Goal: Task Accomplishment & Management: Complete application form

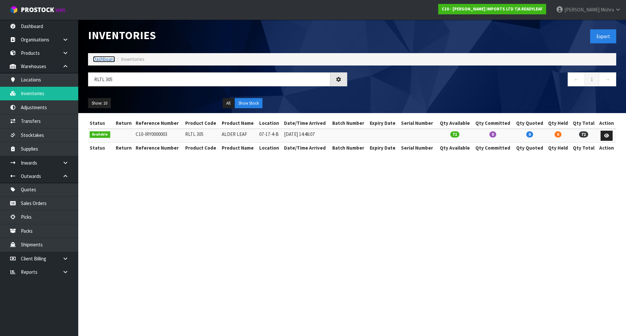
click at [105, 61] on link "Dashboard" at bounding box center [104, 59] width 22 height 6
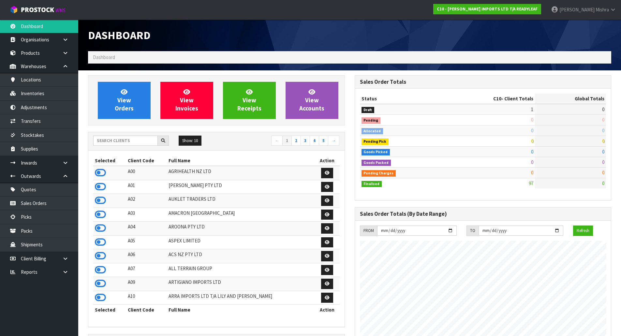
scroll to position [398, 266]
click at [108, 102] on link "View Orders" at bounding box center [124, 100] width 53 height 37
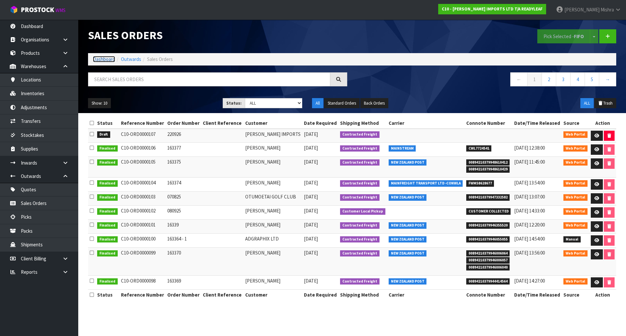
click at [103, 59] on link "Dashboard" at bounding box center [104, 59] width 22 height 6
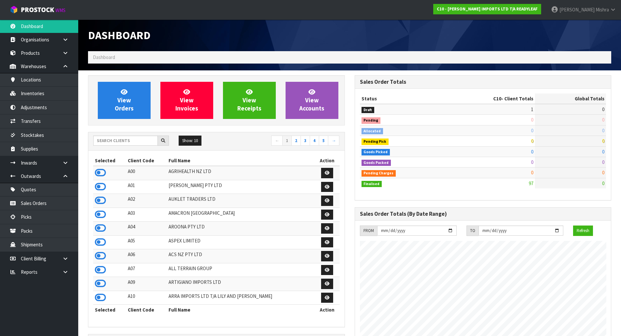
scroll to position [398, 266]
click at [113, 144] on input "text" at bounding box center [125, 141] width 65 height 10
type input "13"
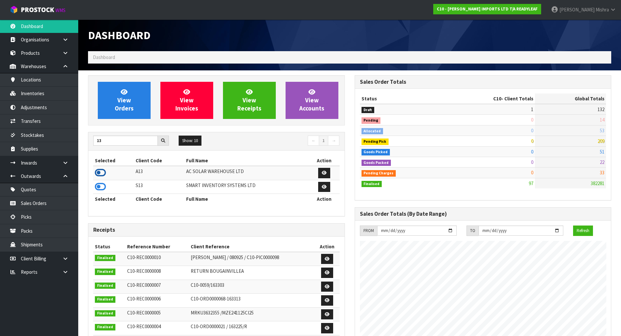
click at [101, 175] on icon at bounding box center [100, 173] width 11 height 10
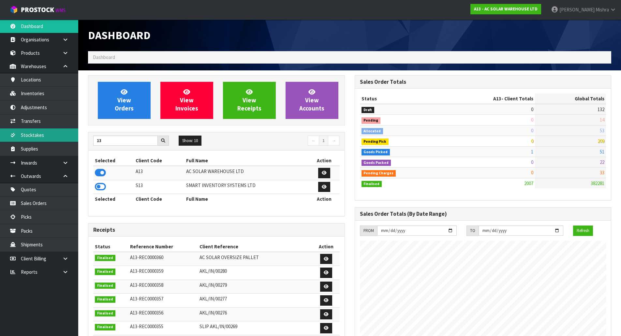
scroll to position [521, 266]
click at [68, 164] on icon at bounding box center [65, 162] width 6 height 5
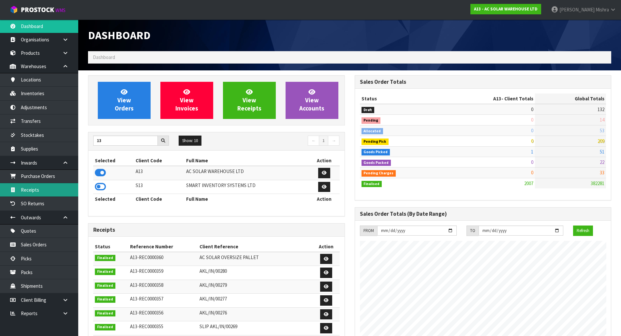
click at [49, 189] on link "Receipts" at bounding box center [39, 189] width 78 height 13
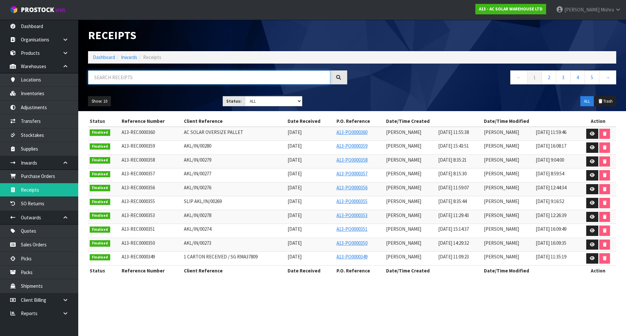
click at [239, 82] on input "text" at bounding box center [209, 77] width 242 height 14
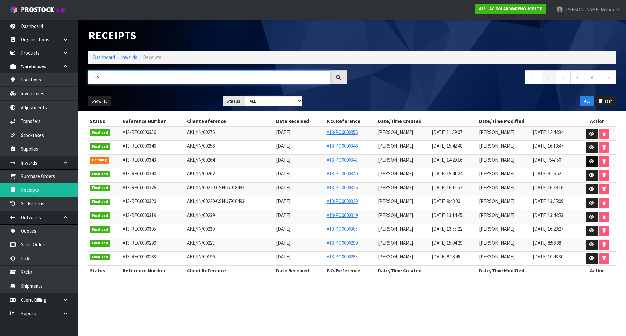
type input "CS"
click at [592, 162] on icon at bounding box center [591, 161] width 5 height 4
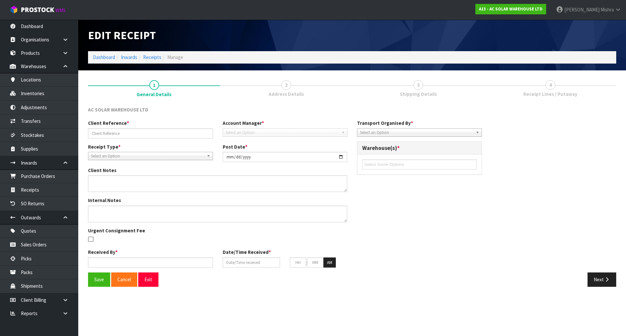
type input "AKL/IN/00264"
type input "[DATE]"
type input "[PERSON_NAME]"
type input "[DATE]"
type input "02"
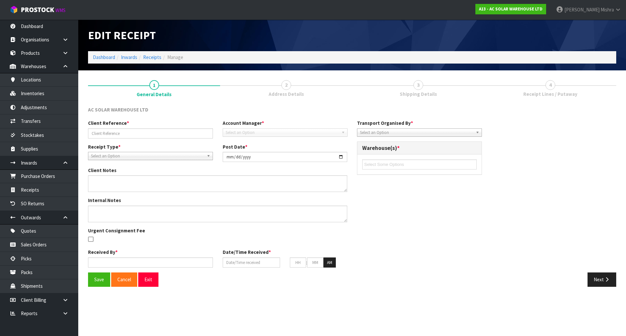
type input "29"
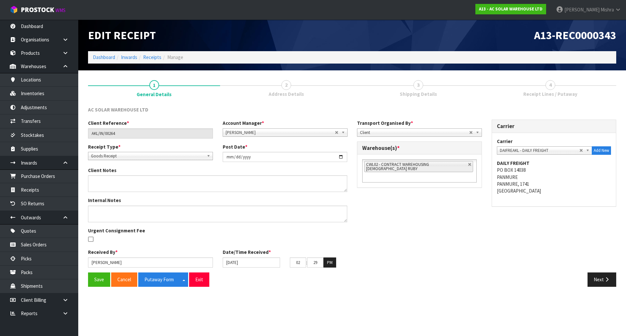
click at [607, 289] on div "Save Cancel Putaway Form Split button! CSV FORMAT Exit Next" at bounding box center [352, 281] width 538 height 19
click at [599, 283] on button "Next" at bounding box center [601, 279] width 29 height 14
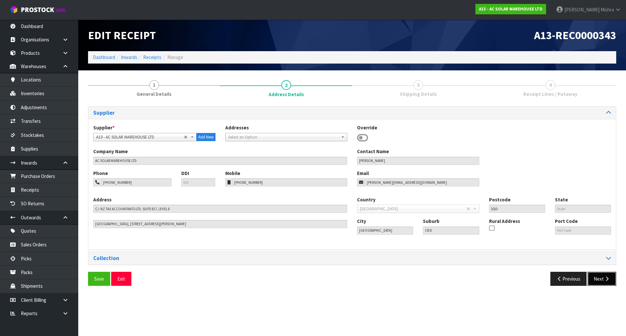
click at [602, 284] on button "Next" at bounding box center [601, 279] width 29 height 14
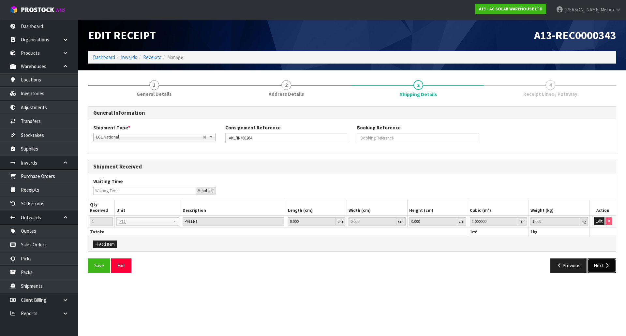
click at [600, 263] on button "Next" at bounding box center [601, 265] width 29 height 14
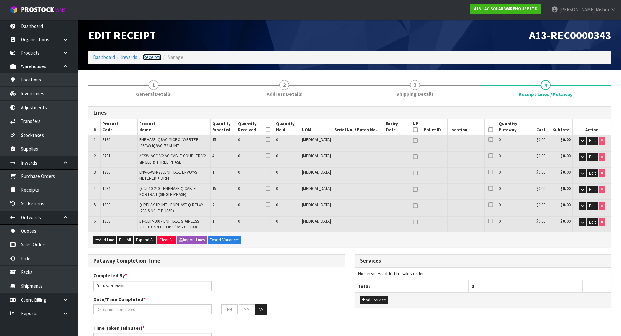
click at [150, 55] on link "Receipts" at bounding box center [152, 57] width 18 height 6
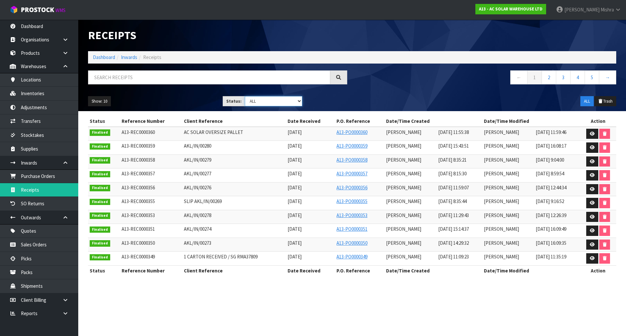
click at [257, 102] on select "Draft Pending Goods Checked Goods Putaway Pending Charges Finalised Cancelled A…" at bounding box center [274, 101] width 58 height 10
click at [245, 96] on select "Draft Pending Goods Checked Goods Putaway Pending Charges Finalised Cancelled A…" at bounding box center [274, 101] width 58 height 10
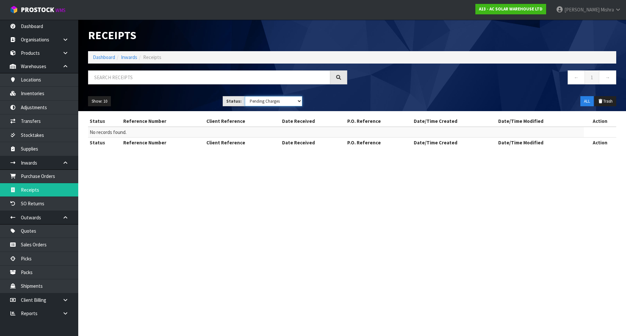
click at [282, 98] on select "Draft Pending Goods Checked Goods Putaway Pending Charges Finalised Cancelled A…" at bounding box center [274, 101] width 58 height 10
select select "string:9"
click at [245, 96] on select "Draft Pending Goods Checked Goods Putaway Pending Charges Finalised Cancelled A…" at bounding box center [274, 101] width 58 height 10
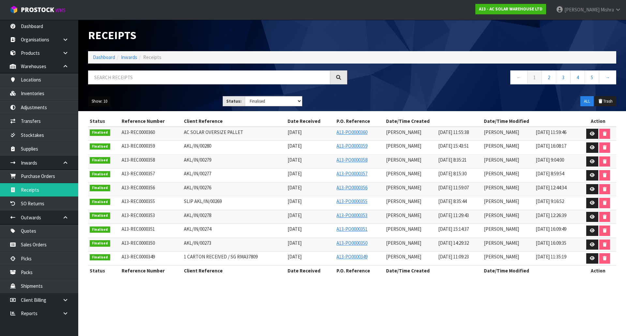
click at [102, 97] on button "Show: 10" at bounding box center [99, 101] width 23 height 10
click at [116, 128] on link "25" at bounding box center [113, 131] width 51 height 9
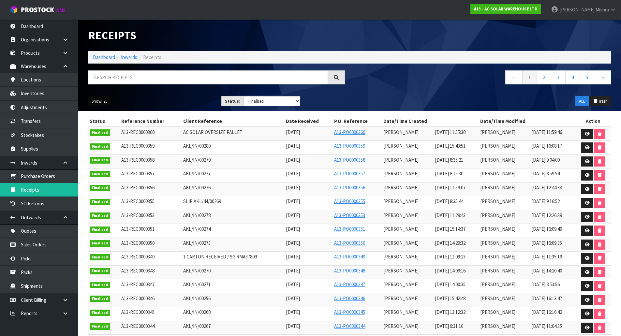
click at [98, 100] on button "Show: 25" at bounding box center [99, 101] width 23 height 10
click at [108, 139] on link "50" at bounding box center [113, 140] width 51 height 9
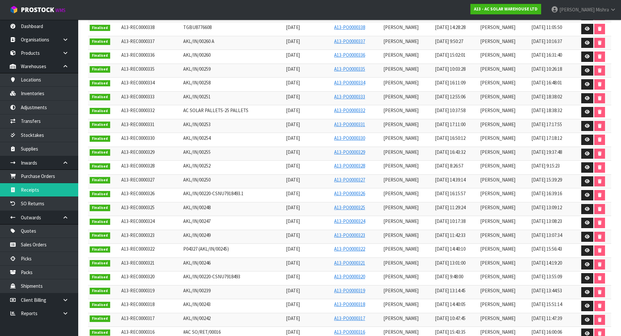
scroll to position [489, 0]
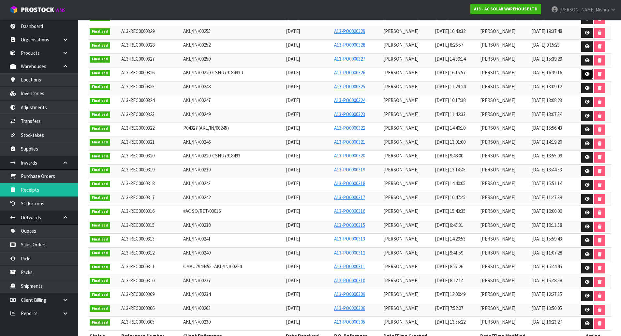
click at [585, 72] on icon at bounding box center [586, 74] width 5 height 4
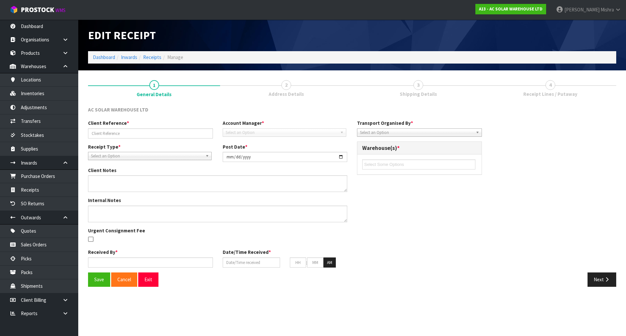
type input "AKL/IN/00220-CSNU7918493.1"
type input "[DATE]"
type textarea "SPARE PARTS FROM CONTAINER CSNU7918493, WAITING FOR CODES FOR THESE ITEMS FROM …"
type input "[PERSON_NAME]"
type input "[DATE]"
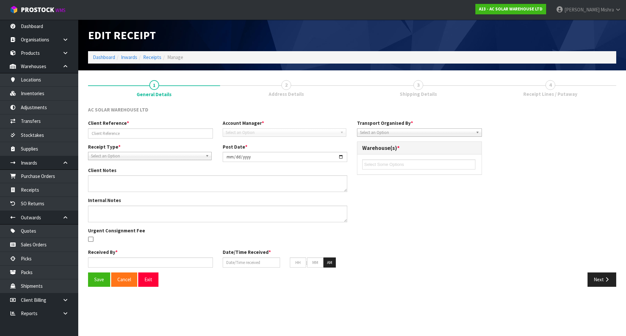
type input "04"
type input "15"
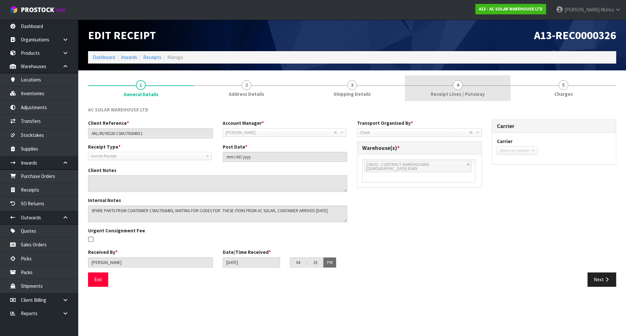
click at [494, 87] on link "4 Receipt Lines / Putaway" at bounding box center [458, 88] width 106 height 26
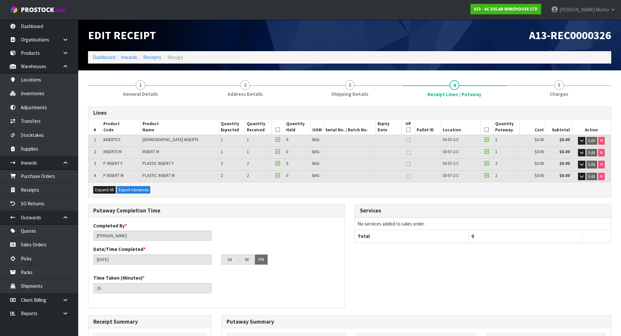
click at [115, 138] on span "INSERTS F" at bounding box center [111, 140] width 17 height 6
drag, startPoint x: 122, startPoint y: 138, endPoint x: 94, endPoint y: 138, distance: 27.4
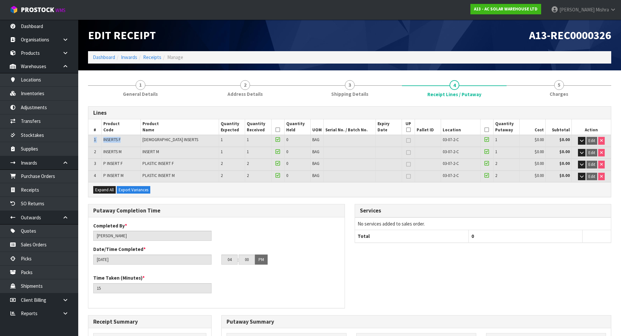
click at [94, 138] on tr "1 INSERTS F [DEMOGRAPHIC_DATA] INSERTS 1 1 0 BAG 03-07-2-C 1 $0.00 $0.00 Edit" at bounding box center [349, 140] width 522 height 11
click at [125, 142] on td "INSERTS F" at bounding box center [120, 140] width 39 height 11
drag, startPoint x: 125, startPoint y: 138, endPoint x: 103, endPoint y: 137, distance: 22.5
click at [103, 137] on td "INSERTS F" at bounding box center [120, 140] width 39 height 11
copy span "INSERTS F"
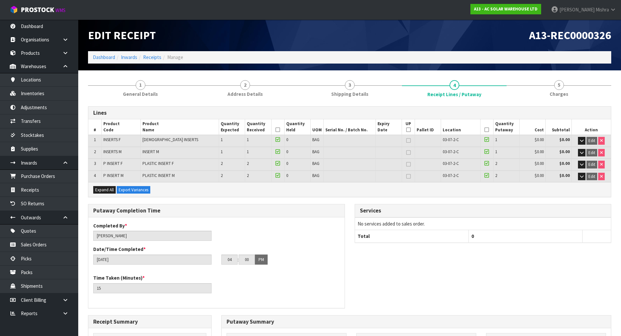
click at [116, 151] on span "INSERTS M" at bounding box center [112, 152] width 18 height 6
copy tr "INSERTS M"
click at [112, 164] on span "P INSERT F" at bounding box center [112, 164] width 19 height 6
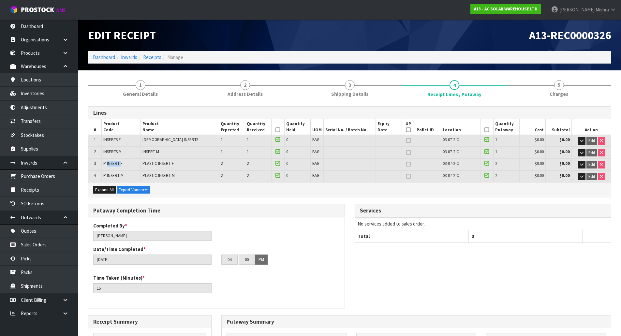
click at [112, 164] on span "P INSERT F" at bounding box center [112, 164] width 19 height 6
copy tr "P INSERT F"
